Goal: Task Accomplishment & Management: Use online tool/utility

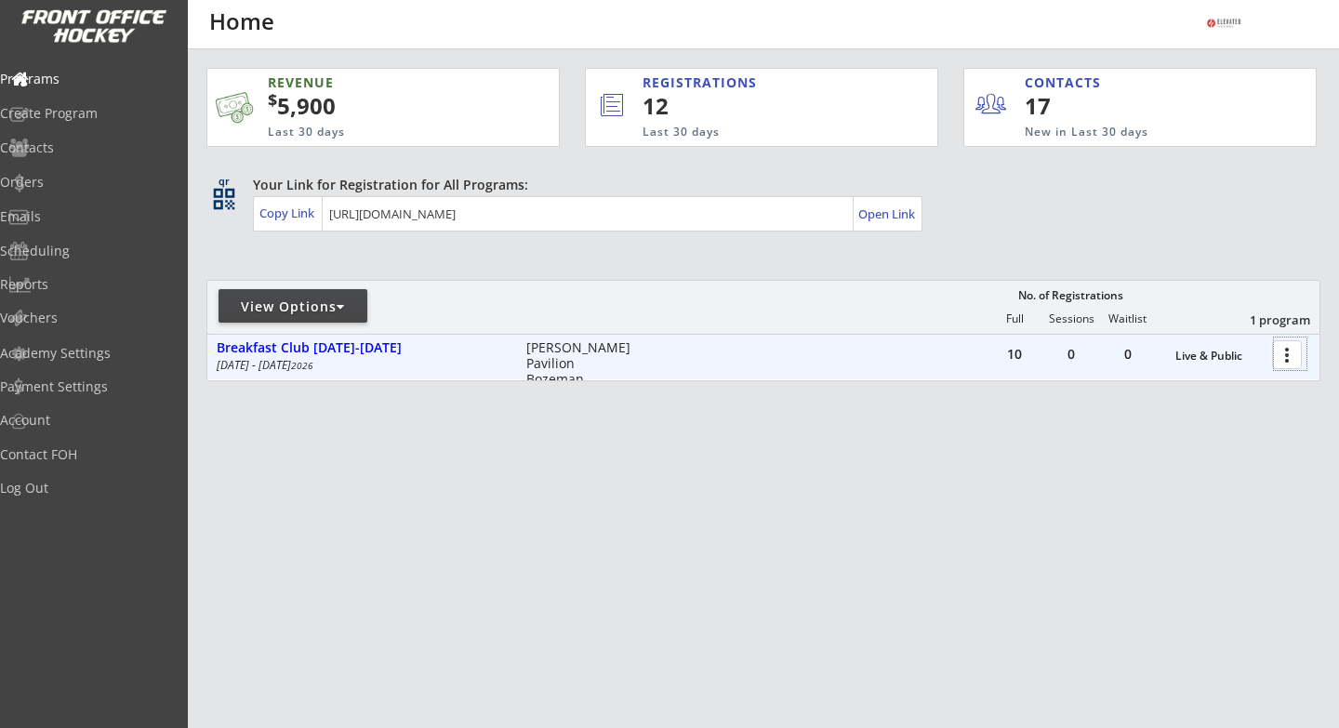
click at [1290, 362] on div at bounding box center [1290, 353] width 33 height 33
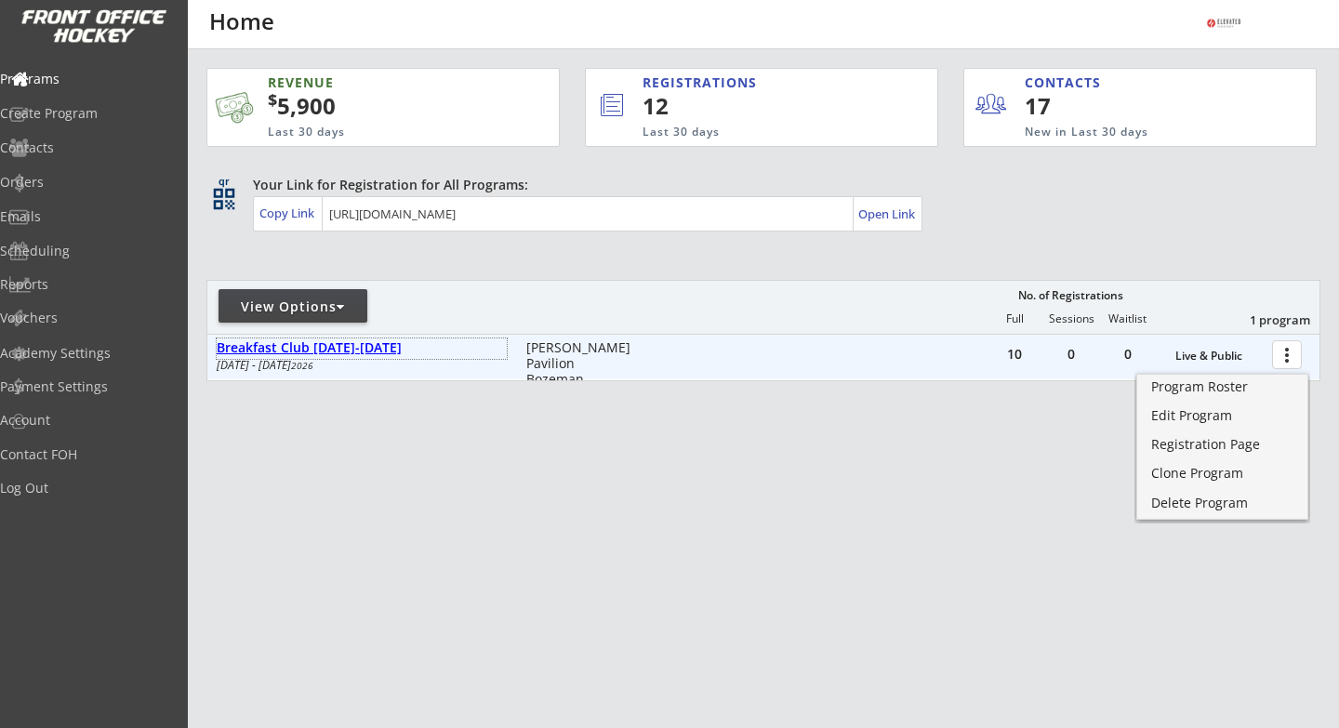
click at [359, 352] on div "Breakfast Club [DATE]-[DATE]" at bounding box center [362, 348] width 290 height 16
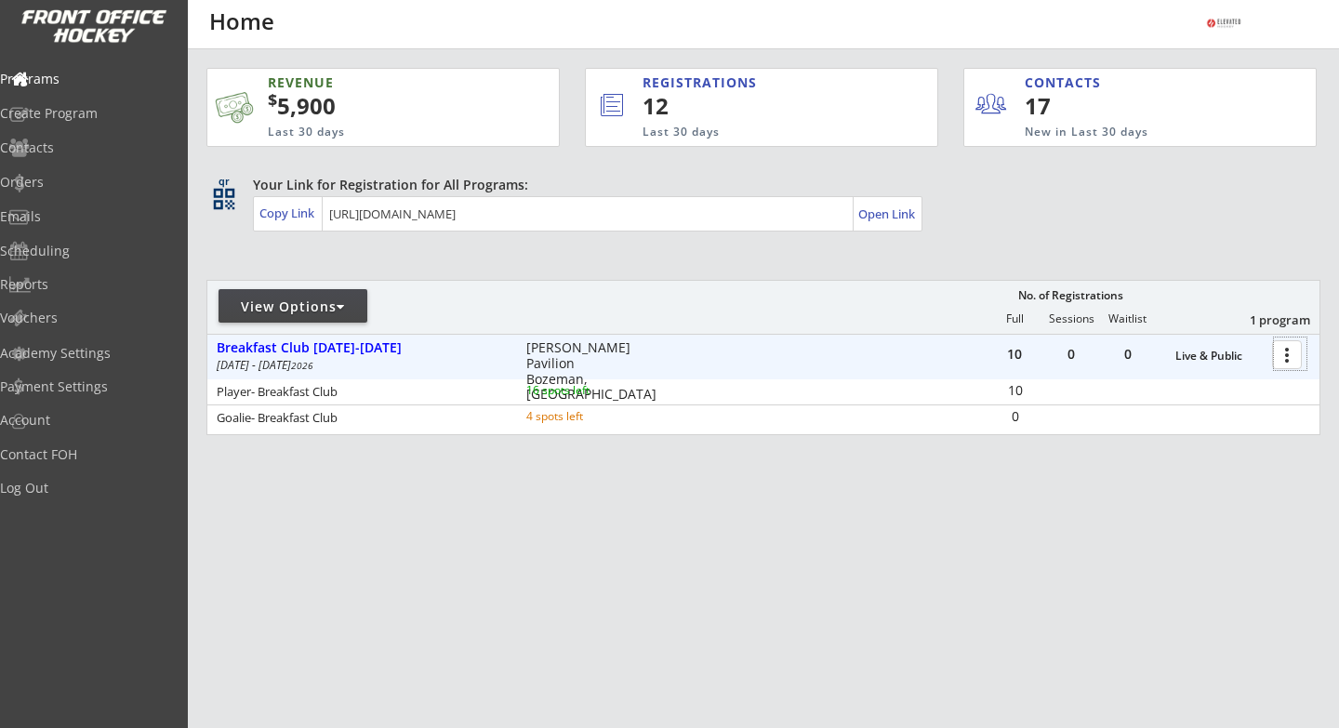
click at [1286, 353] on div at bounding box center [1290, 353] width 33 height 33
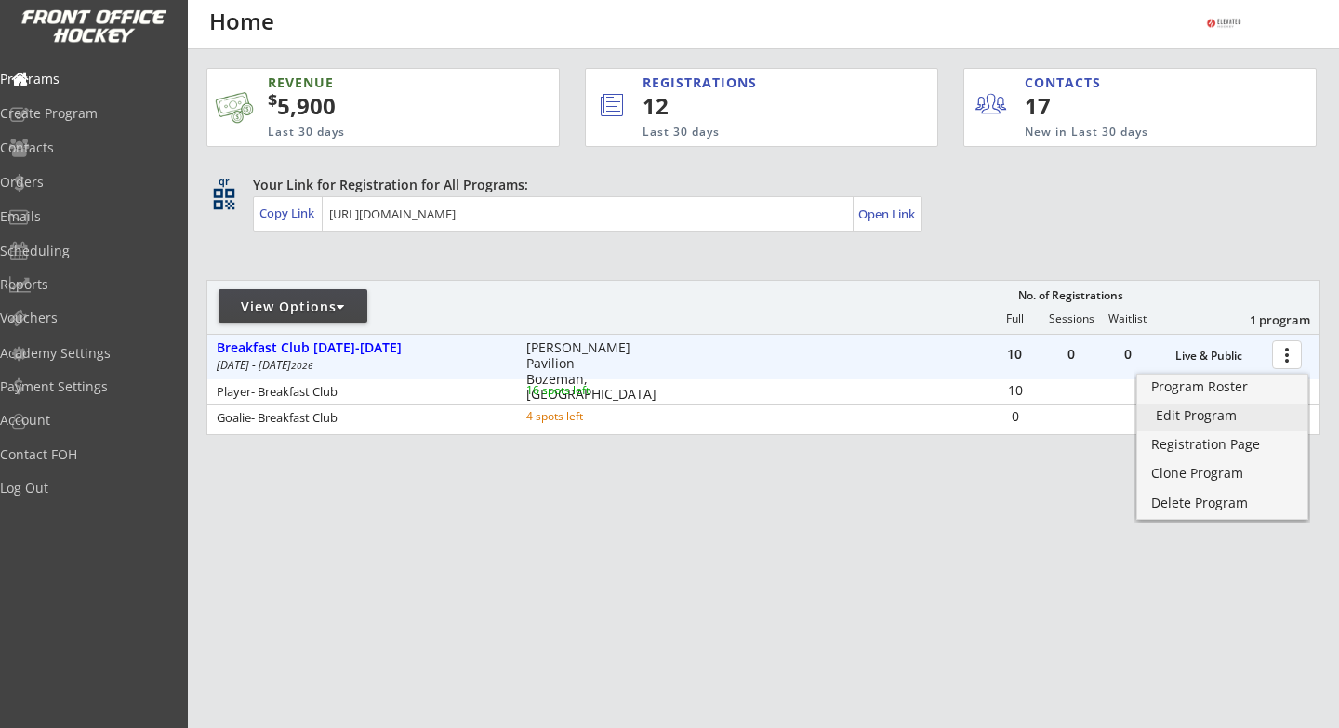
click at [1195, 415] on div "Edit Program" at bounding box center [1222, 415] width 133 height 13
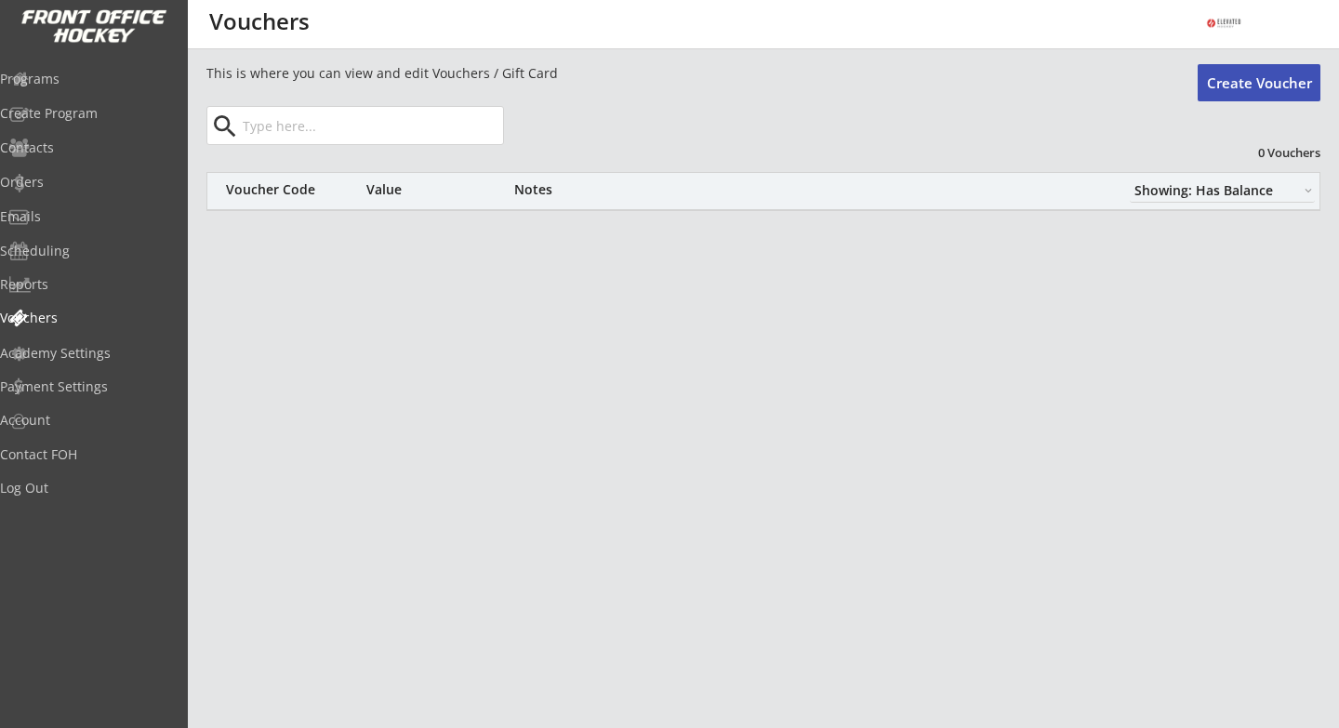
select select ""Showing: Has Balance""
click at [1257, 87] on button "Create Voucher" at bounding box center [1258, 82] width 123 height 37
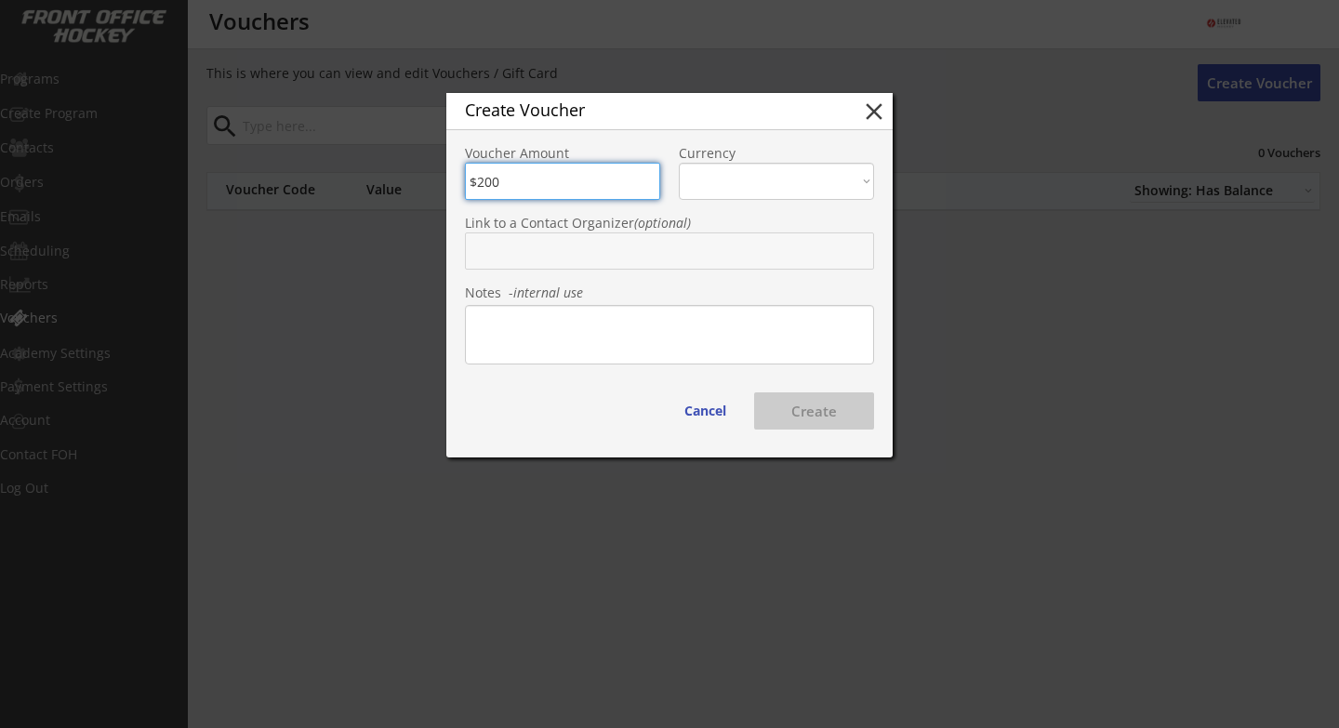
type input "$200"
click at [721, 178] on select "CAD USD" at bounding box center [776, 181] width 195 height 37
select select ""USD""
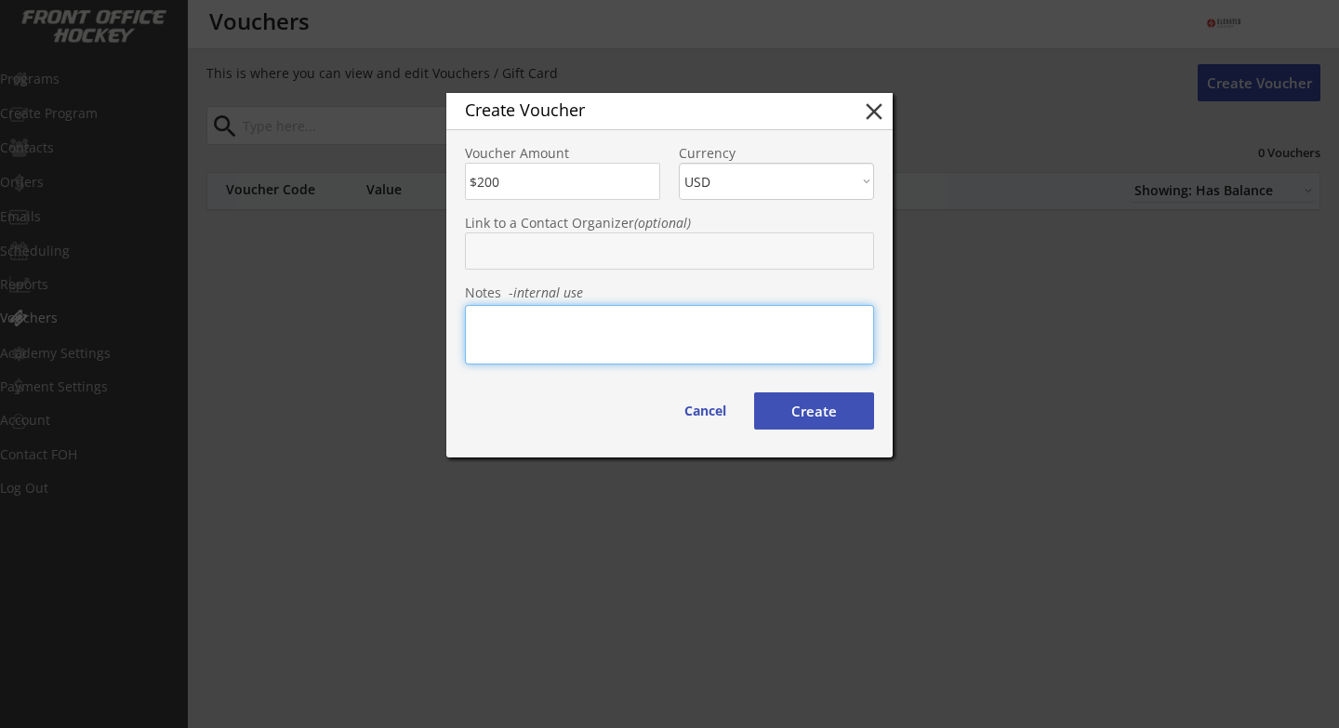
click at [554, 337] on textarea at bounding box center [669, 335] width 409 height 60
type textarea "Wolff Hockey Discount"
click at [774, 416] on button "Create" at bounding box center [814, 410] width 120 height 37
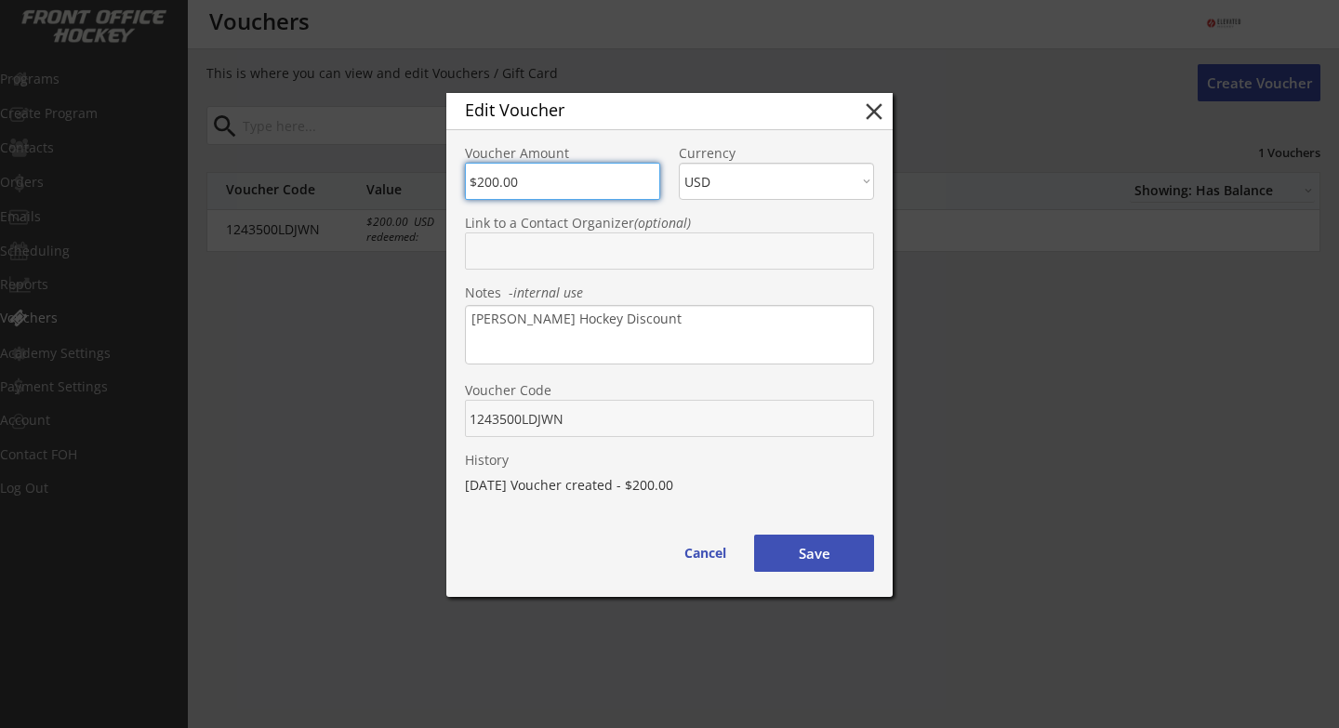
type input "$200.00"
click at [790, 559] on button "Save" at bounding box center [814, 553] width 120 height 37
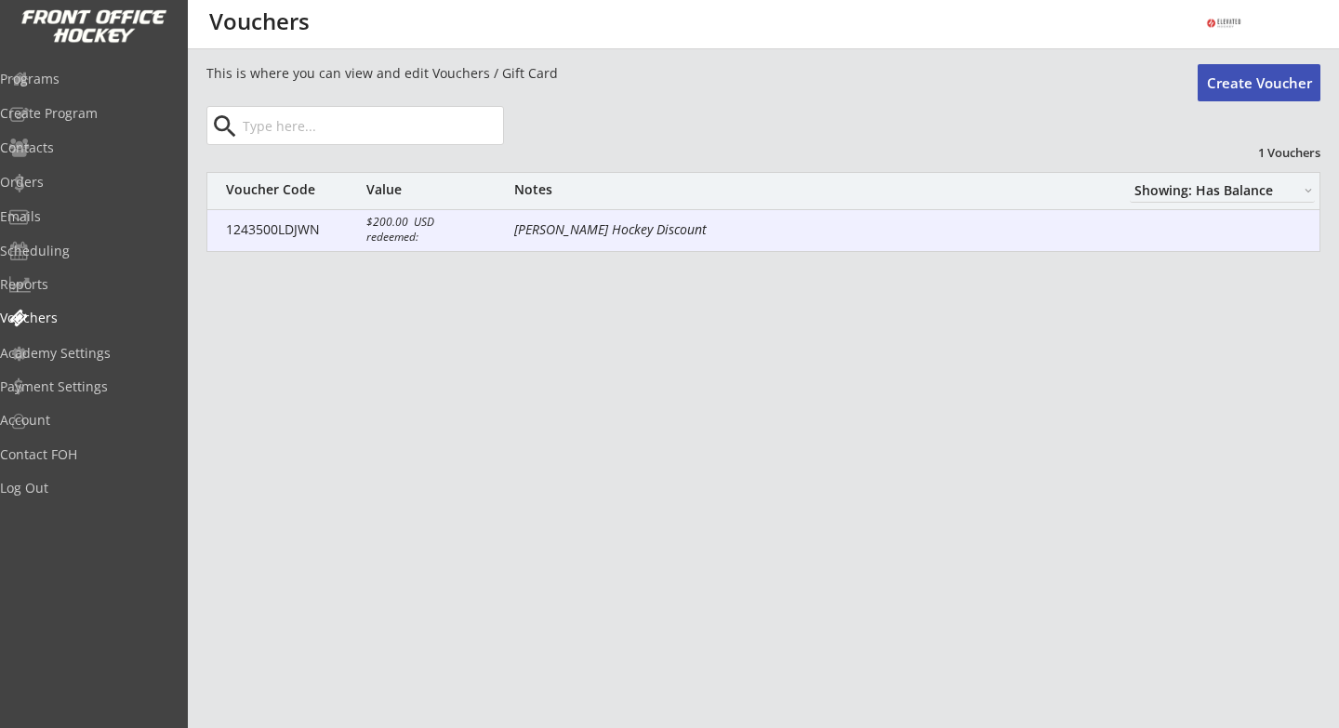
click at [310, 228] on div "1243500LDJWN" at bounding box center [291, 229] width 130 height 13
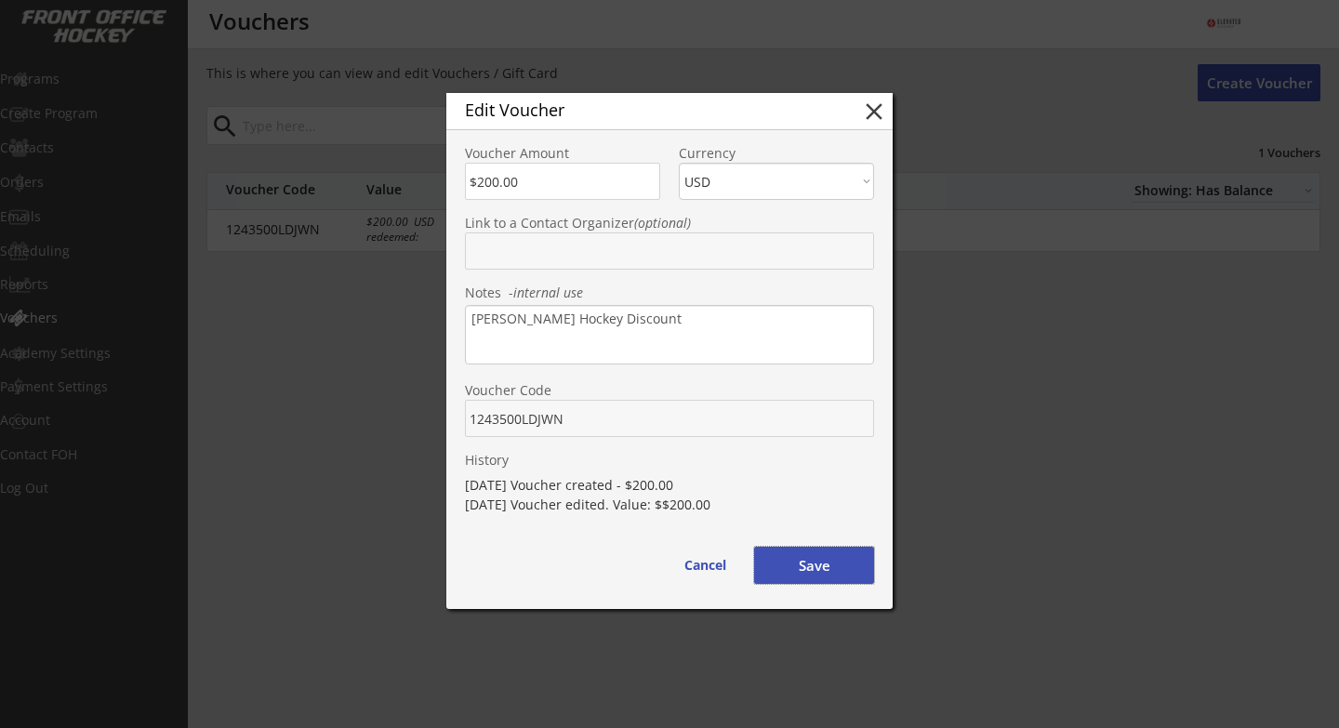
click at [794, 562] on button "Save" at bounding box center [814, 565] width 120 height 37
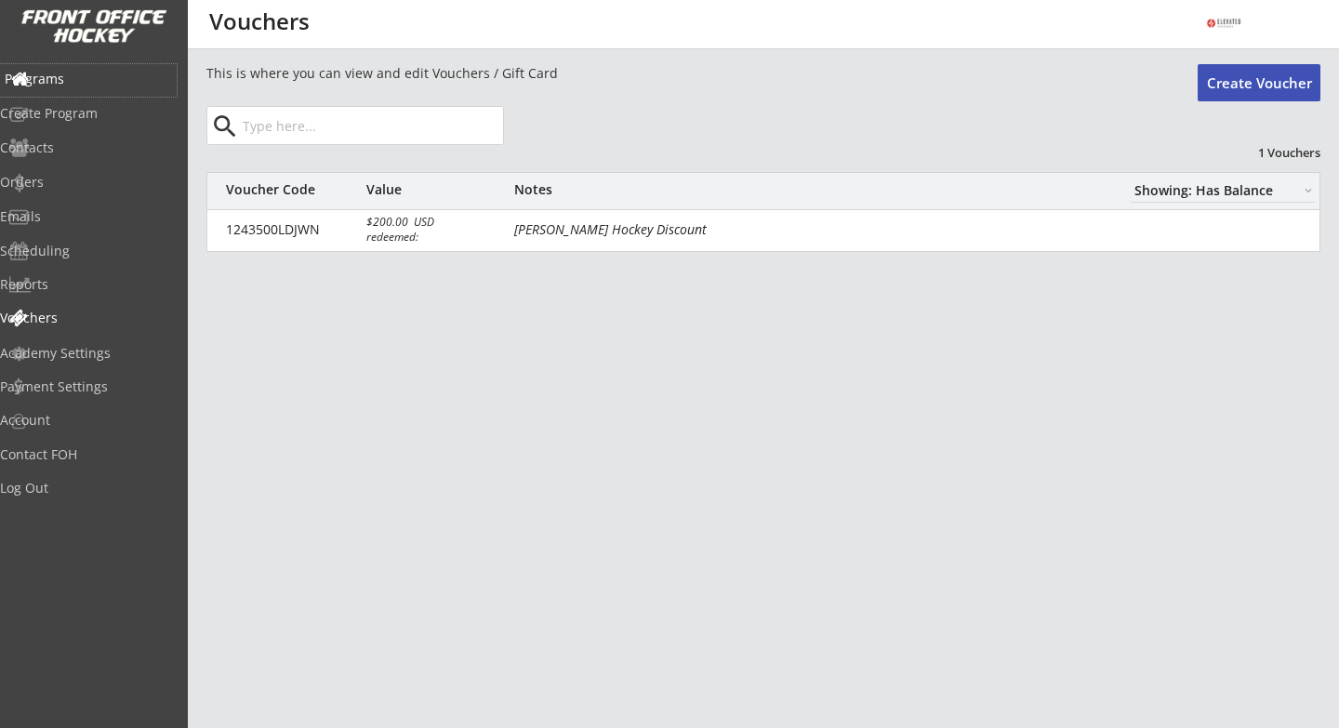
click at [102, 84] on div "Programs" at bounding box center [88, 79] width 167 height 13
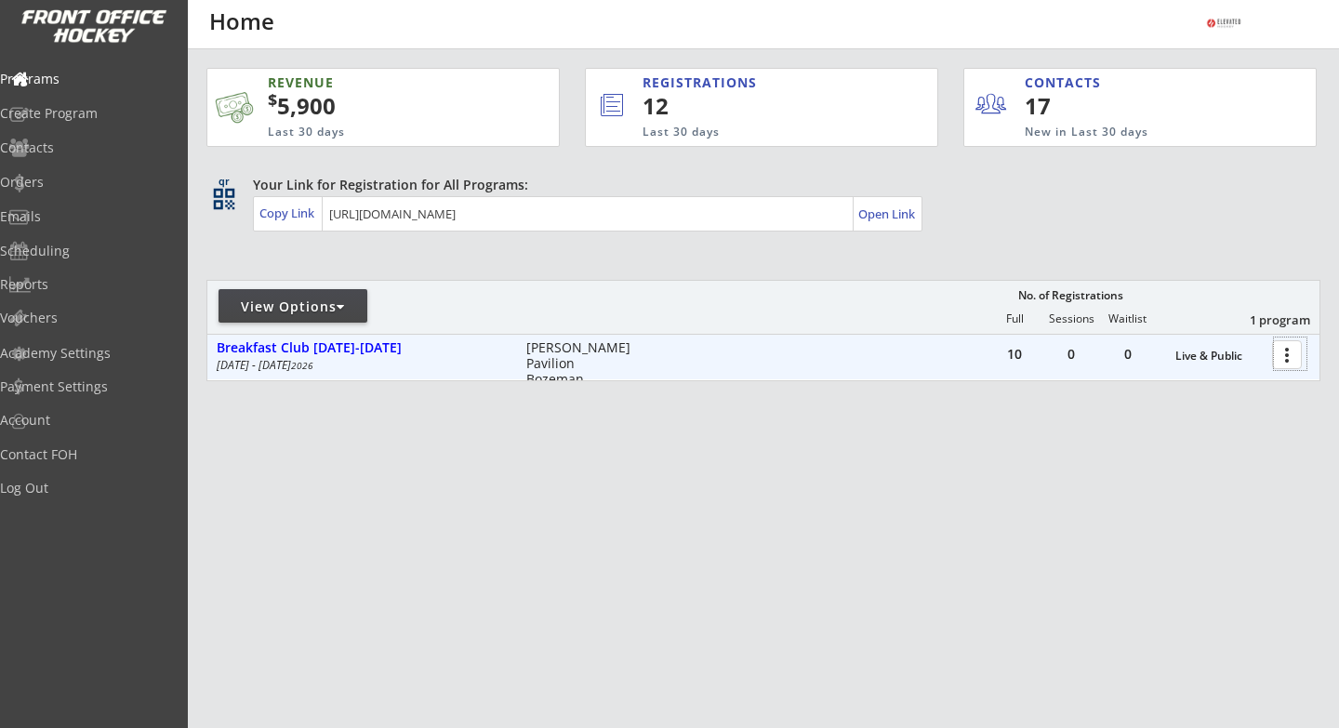
click at [1287, 355] on div at bounding box center [1290, 353] width 33 height 33
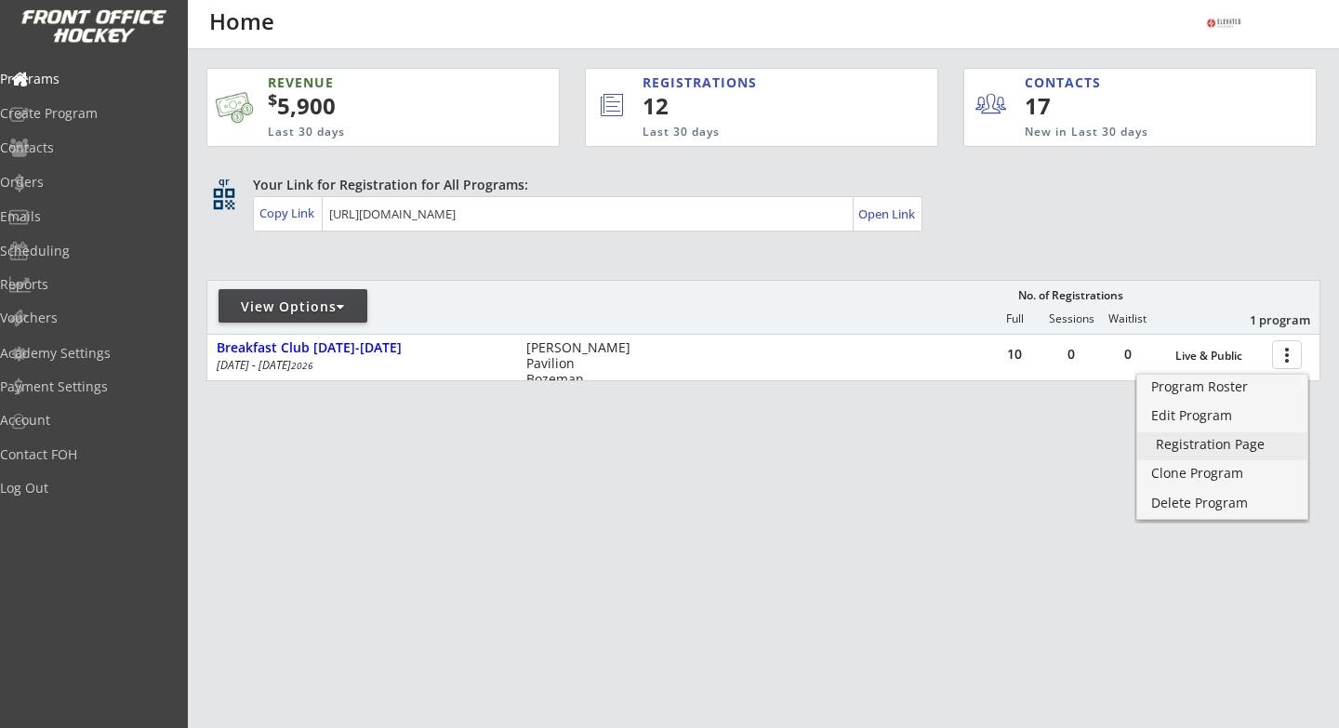
click at [1173, 449] on div "Registration Page" at bounding box center [1222, 444] width 133 height 13
